Goal: Task Accomplishment & Management: Complete application form

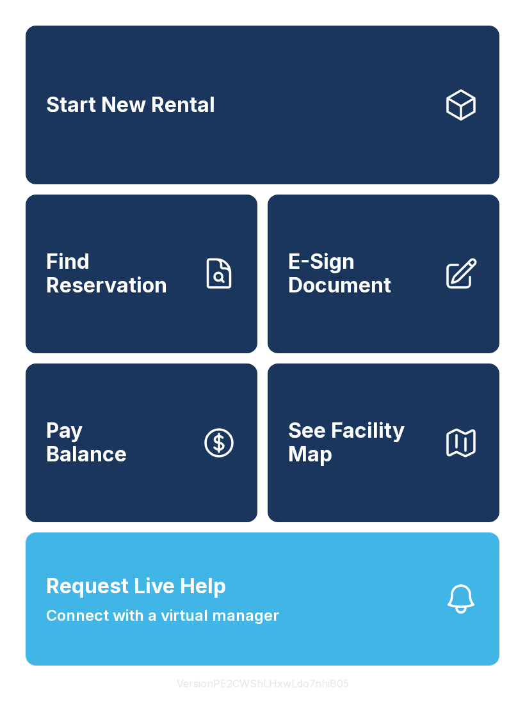
click at [82, 628] on span "Connect with a virtual manager" at bounding box center [162, 616] width 233 height 23
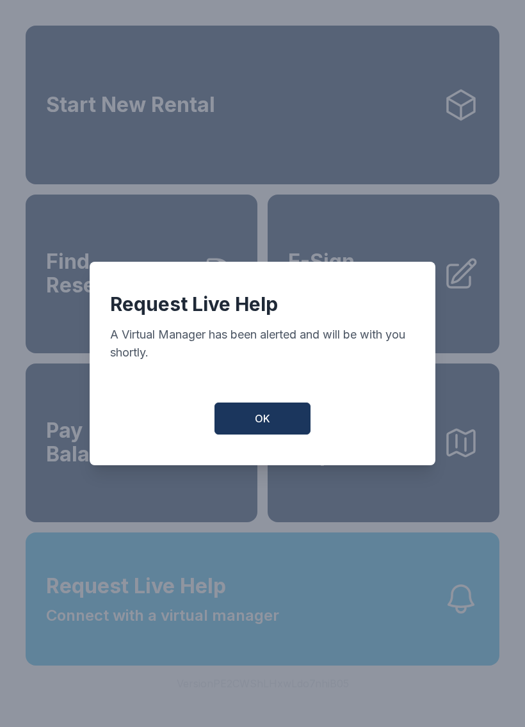
click at [280, 433] on button "OK" at bounding box center [263, 419] width 96 height 32
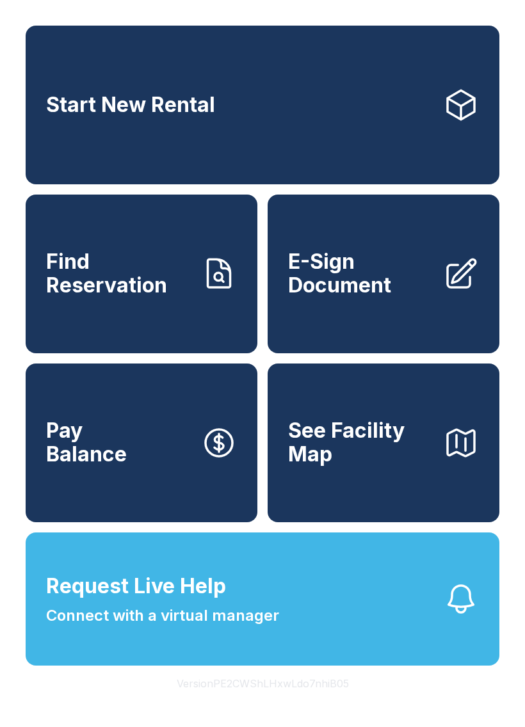
click at [170, 103] on span "Start New Rental" at bounding box center [130, 105] width 169 height 24
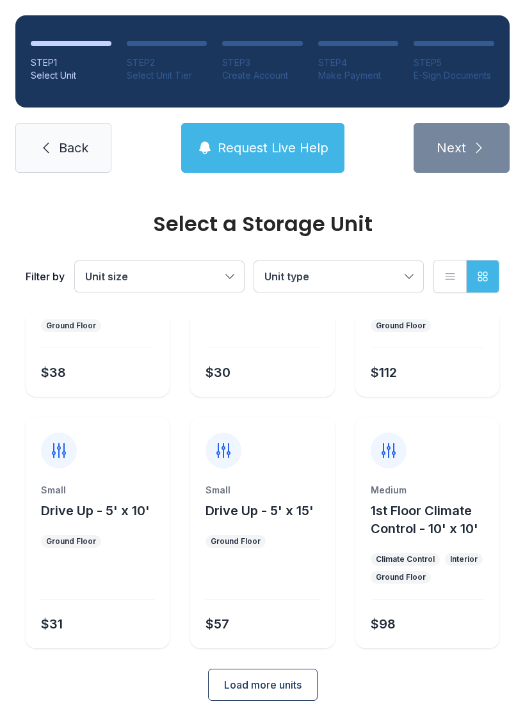
scroll to position [152, 0]
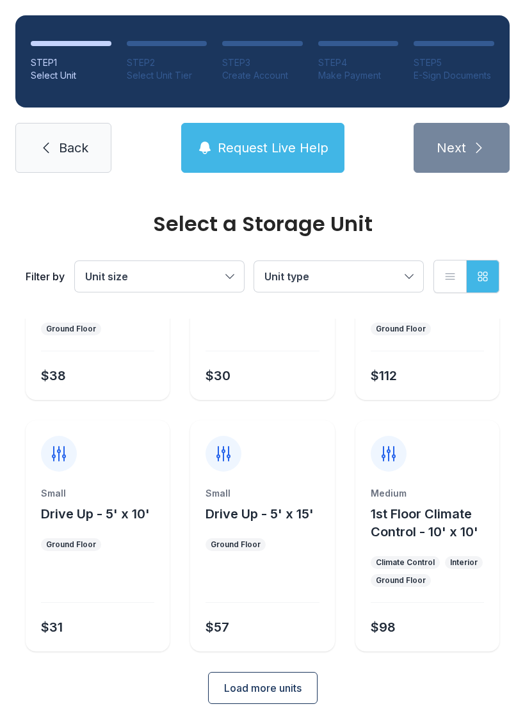
click at [250, 681] on span "Load more units" at bounding box center [262, 688] width 77 height 15
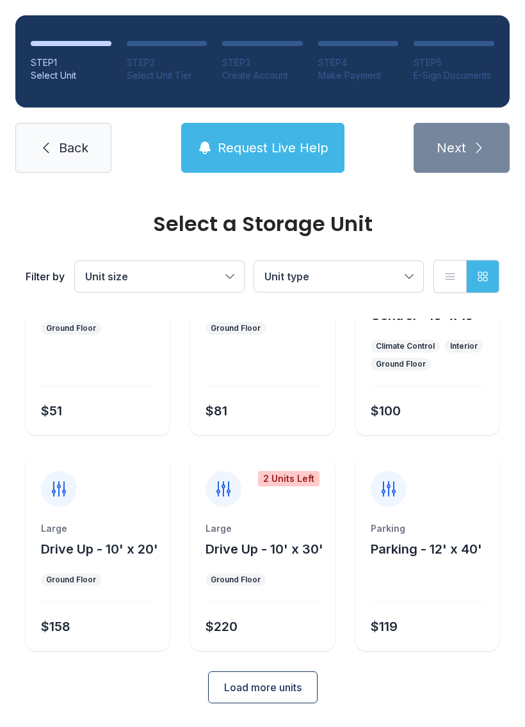
scroll to position [620, 0]
click at [248, 699] on button "Load more units" at bounding box center [263, 688] width 110 height 32
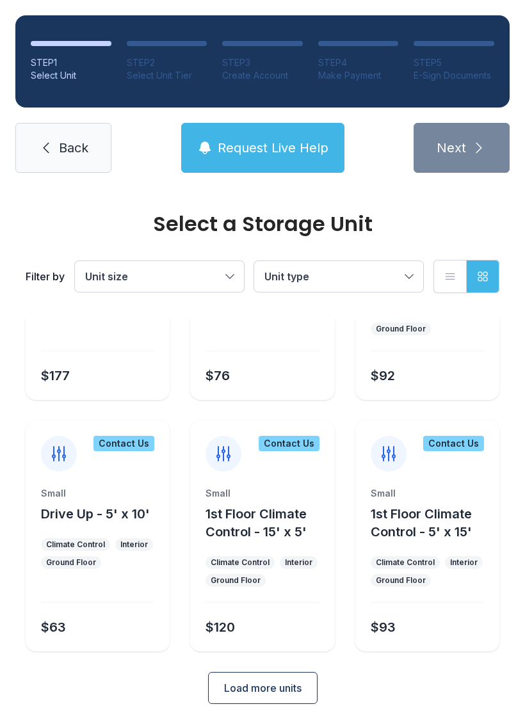
scroll to position [1123, 0]
click at [235, 695] on span "Load more units" at bounding box center [262, 688] width 77 height 15
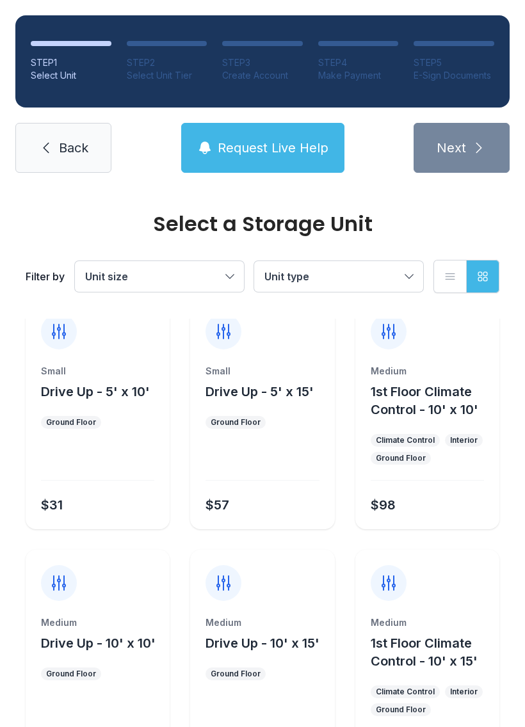
scroll to position [0, 0]
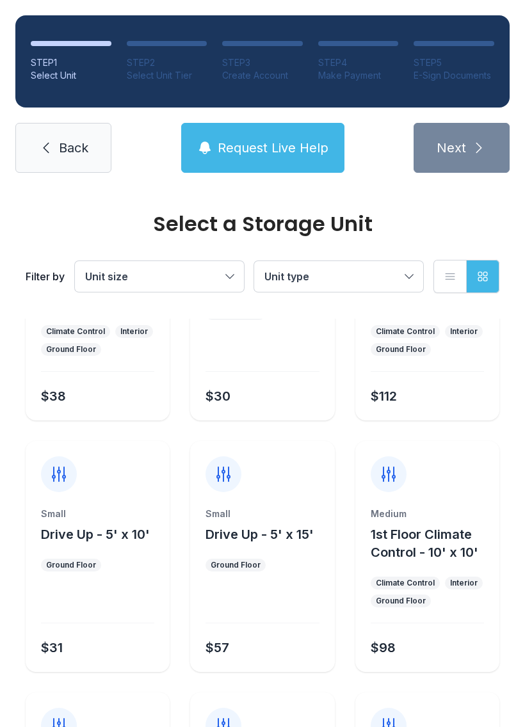
click at [33, 153] on link "Back" at bounding box center [63, 148] width 96 height 50
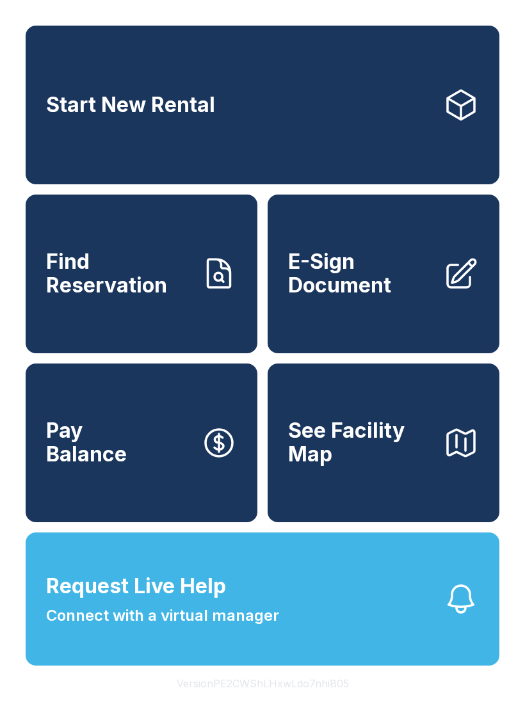
click at [401, 297] on span "E-Sign Document" at bounding box center [360, 273] width 145 height 47
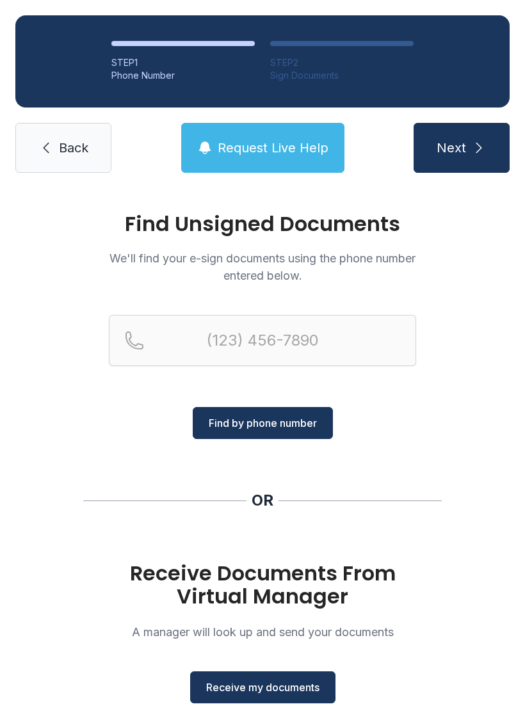
click at [280, 686] on span "Receive my documents" at bounding box center [262, 687] width 113 height 15
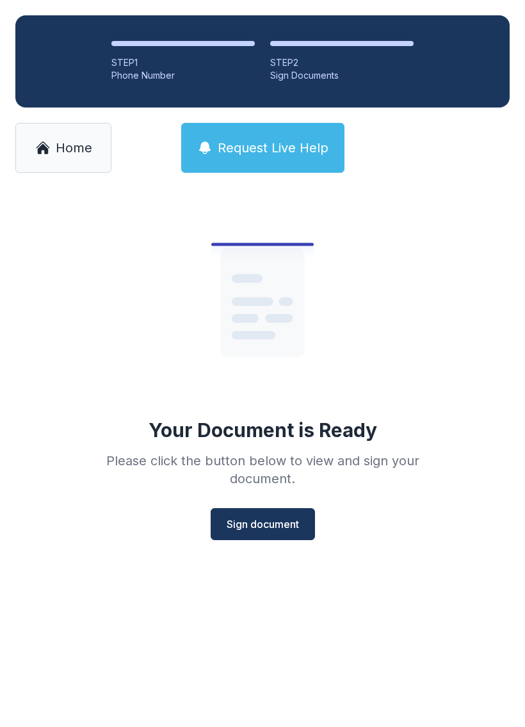
click at [282, 524] on span "Sign document" at bounding box center [263, 524] width 72 height 15
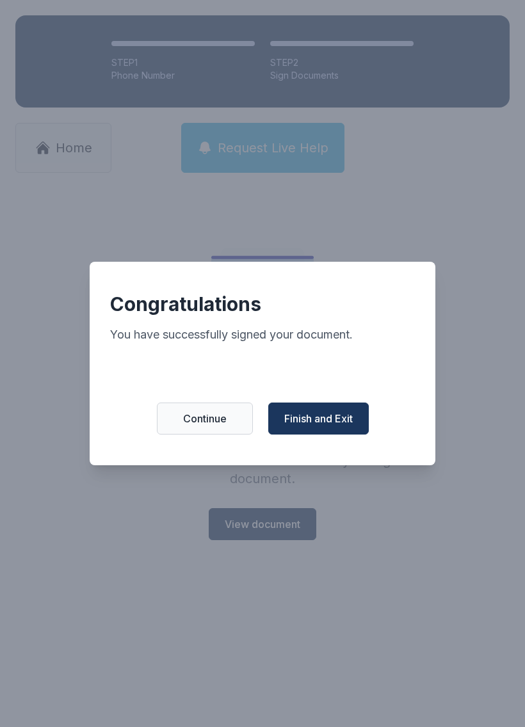
click at [338, 426] on span "Finish and Exit" at bounding box center [318, 418] width 69 height 15
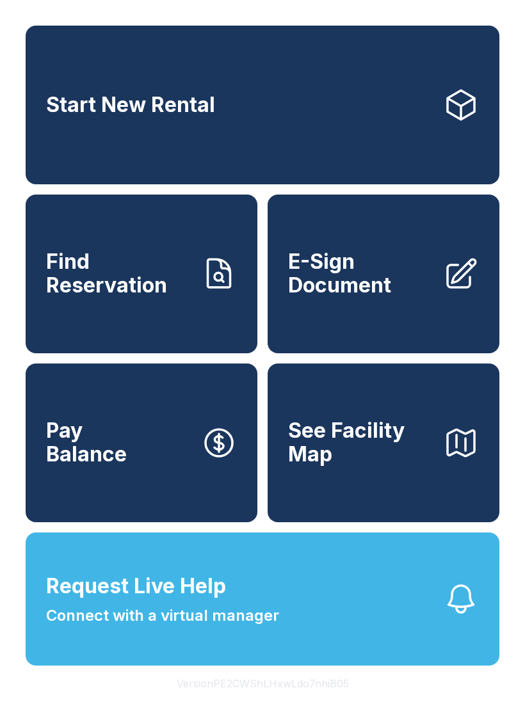
click at [397, 297] on span "E-Sign Document" at bounding box center [360, 273] width 145 height 47
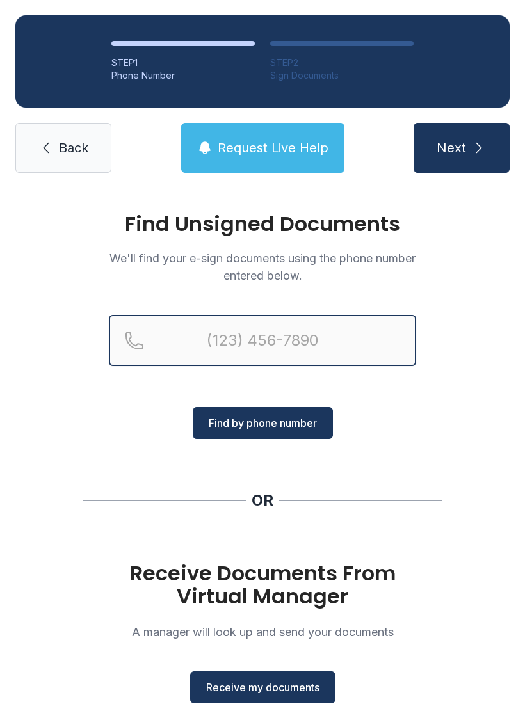
click at [248, 329] on input "Reservation phone number" at bounding box center [262, 340] width 307 height 51
type input "[PHONE_NUMBER]"
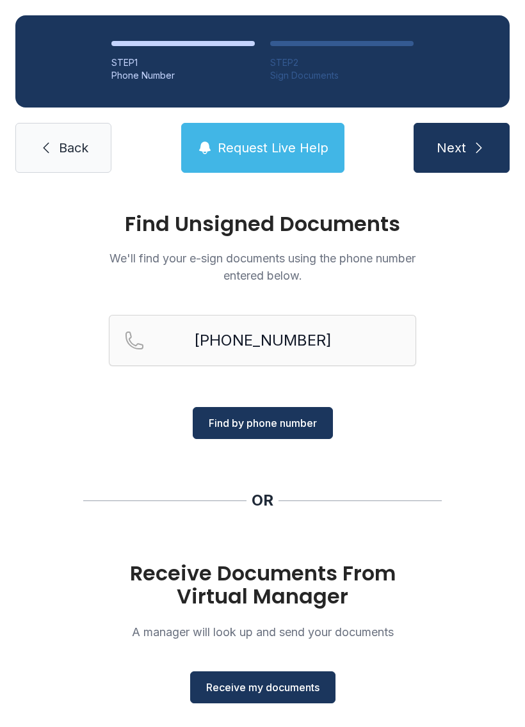
click at [304, 423] on span "Find by phone number" at bounding box center [263, 423] width 108 height 15
click at [295, 419] on span "Find by phone number" at bounding box center [263, 423] width 108 height 15
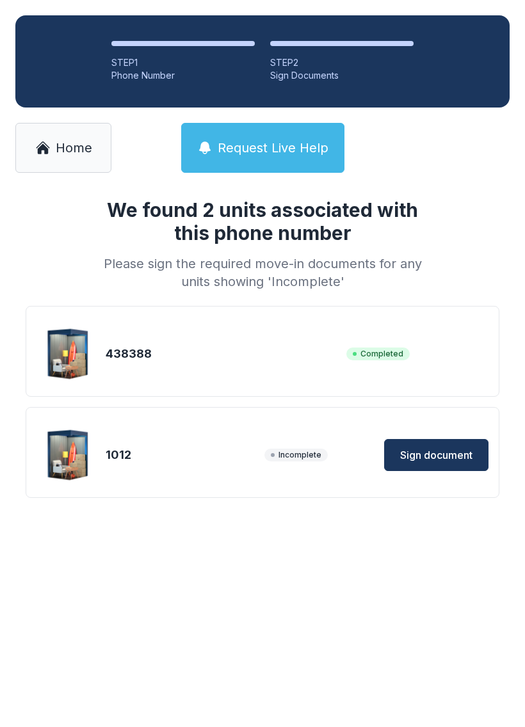
click at [441, 455] on span "Sign document" at bounding box center [436, 455] width 72 height 15
click at [65, 140] on span "Home" at bounding box center [74, 148] width 37 height 18
